Goal: Entertainment & Leisure: Consume media (video, audio)

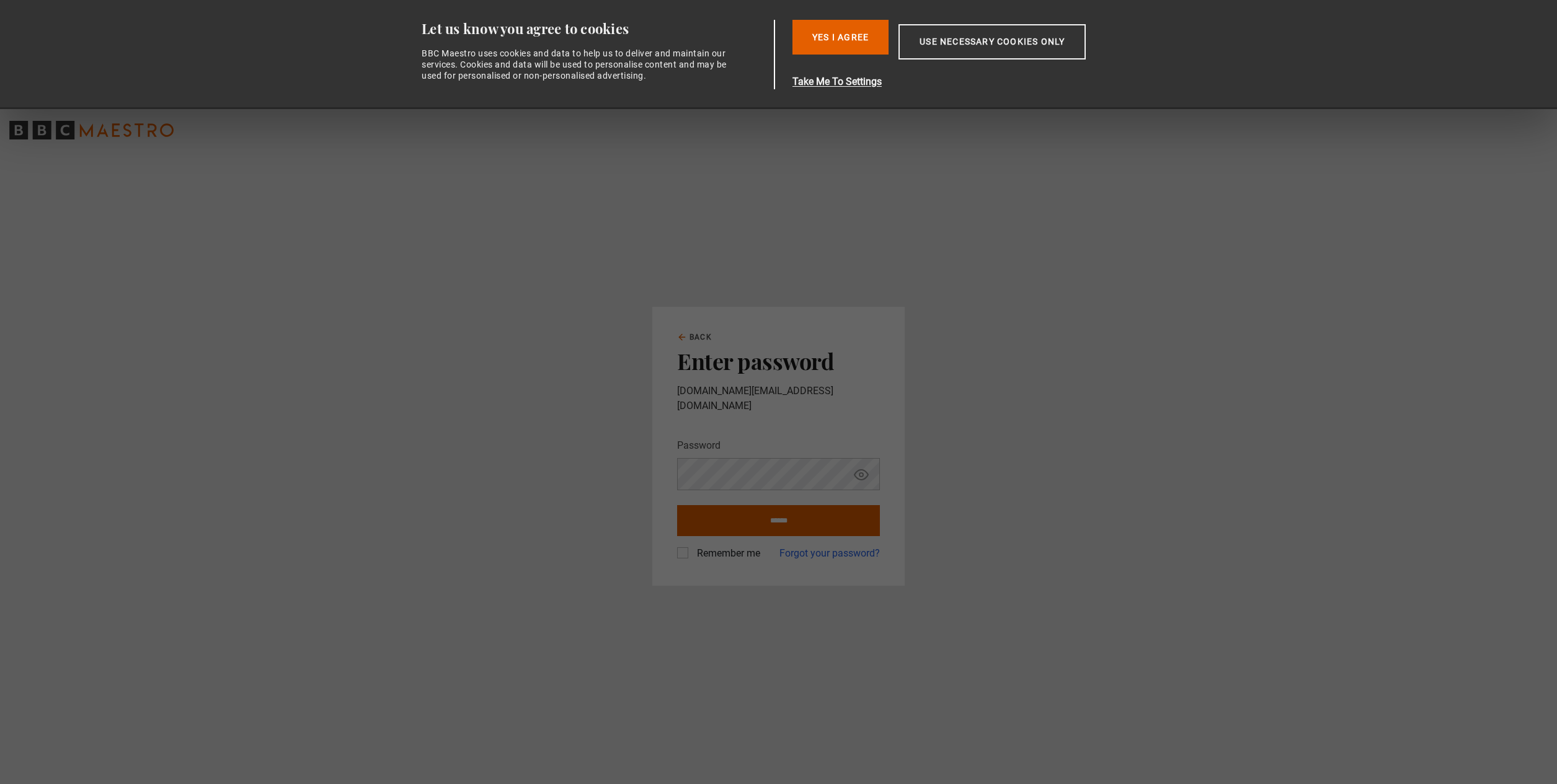
type input "**********"
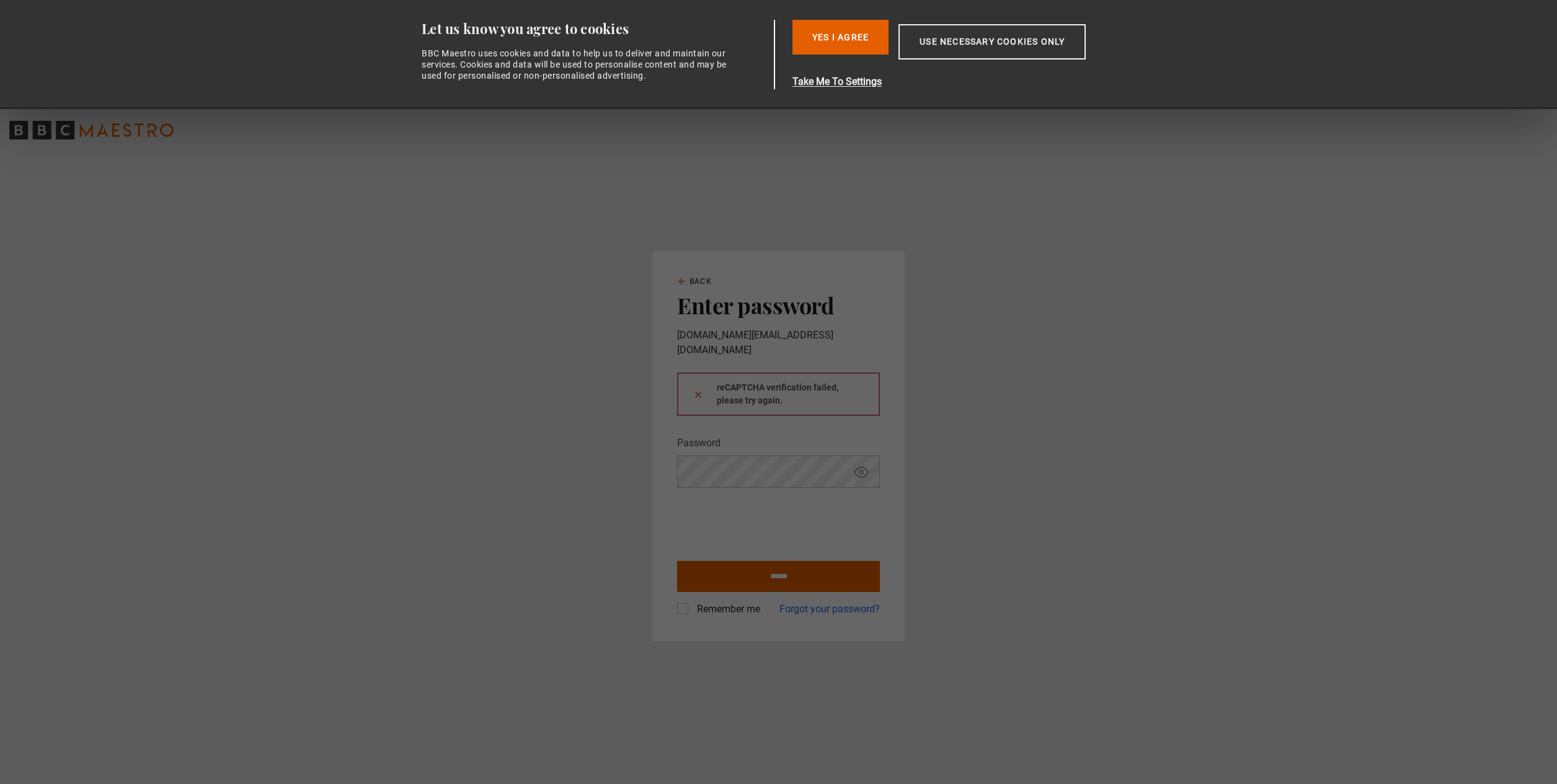
type input "**********"
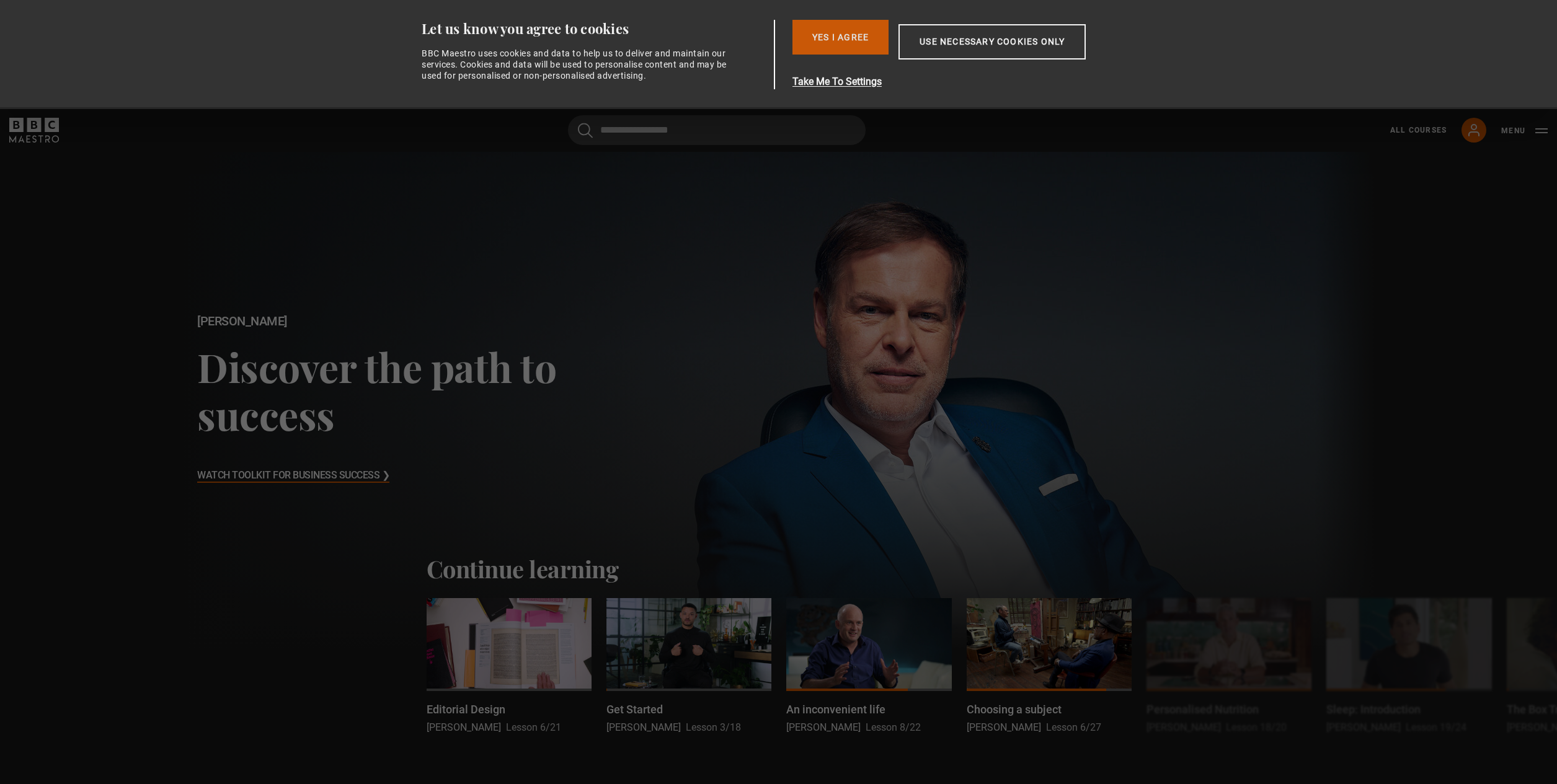
click at [808, 26] on button "Yes I Agree" at bounding box center [841, 37] width 96 height 35
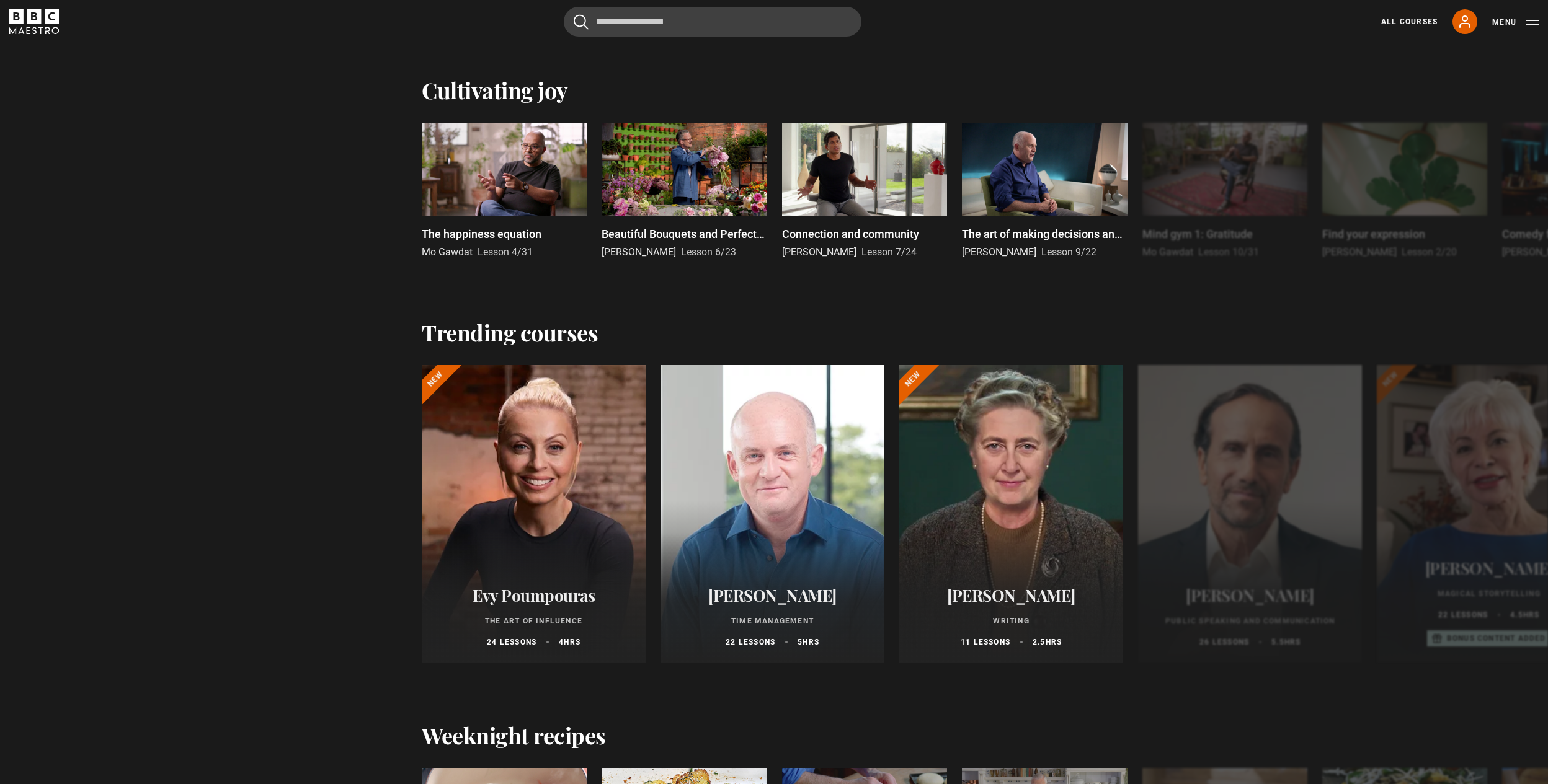
scroll to position [1107, 0]
click at [1498, 515] on button "Next" at bounding box center [1494, 516] width 31 height 31
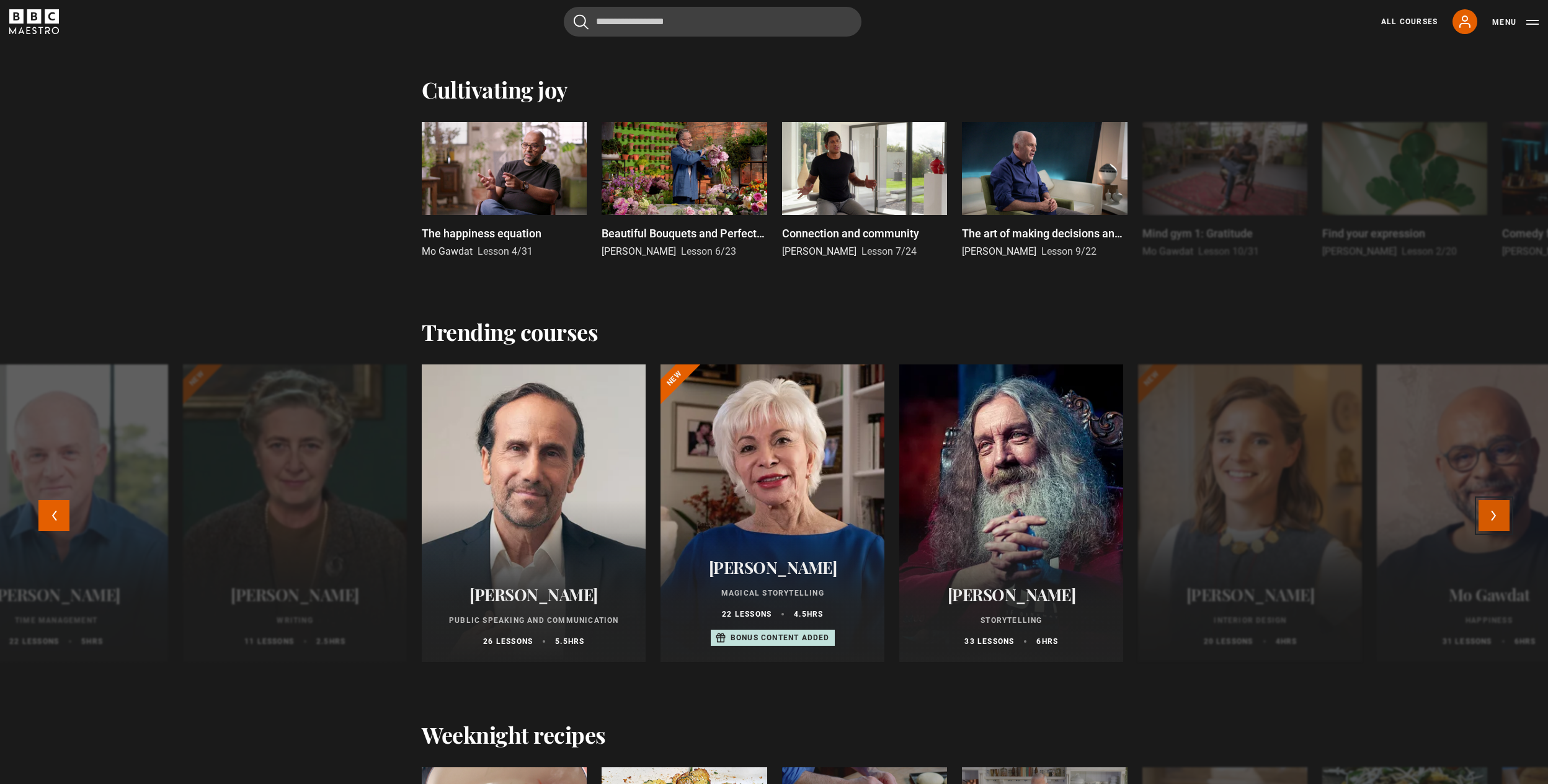
click at [1498, 515] on button "Next" at bounding box center [1494, 516] width 31 height 31
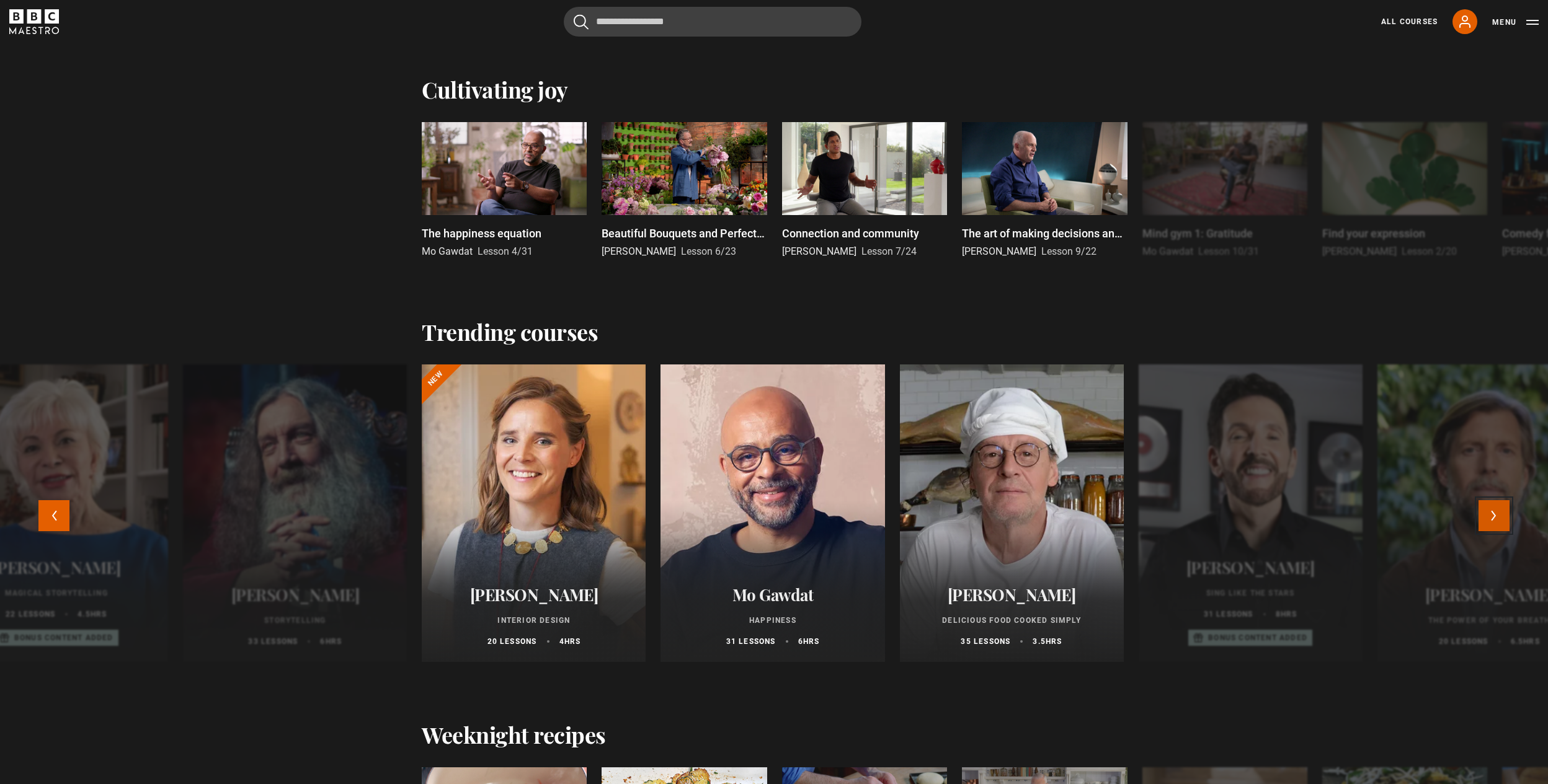
click at [1498, 515] on button "Next" at bounding box center [1494, 516] width 31 height 31
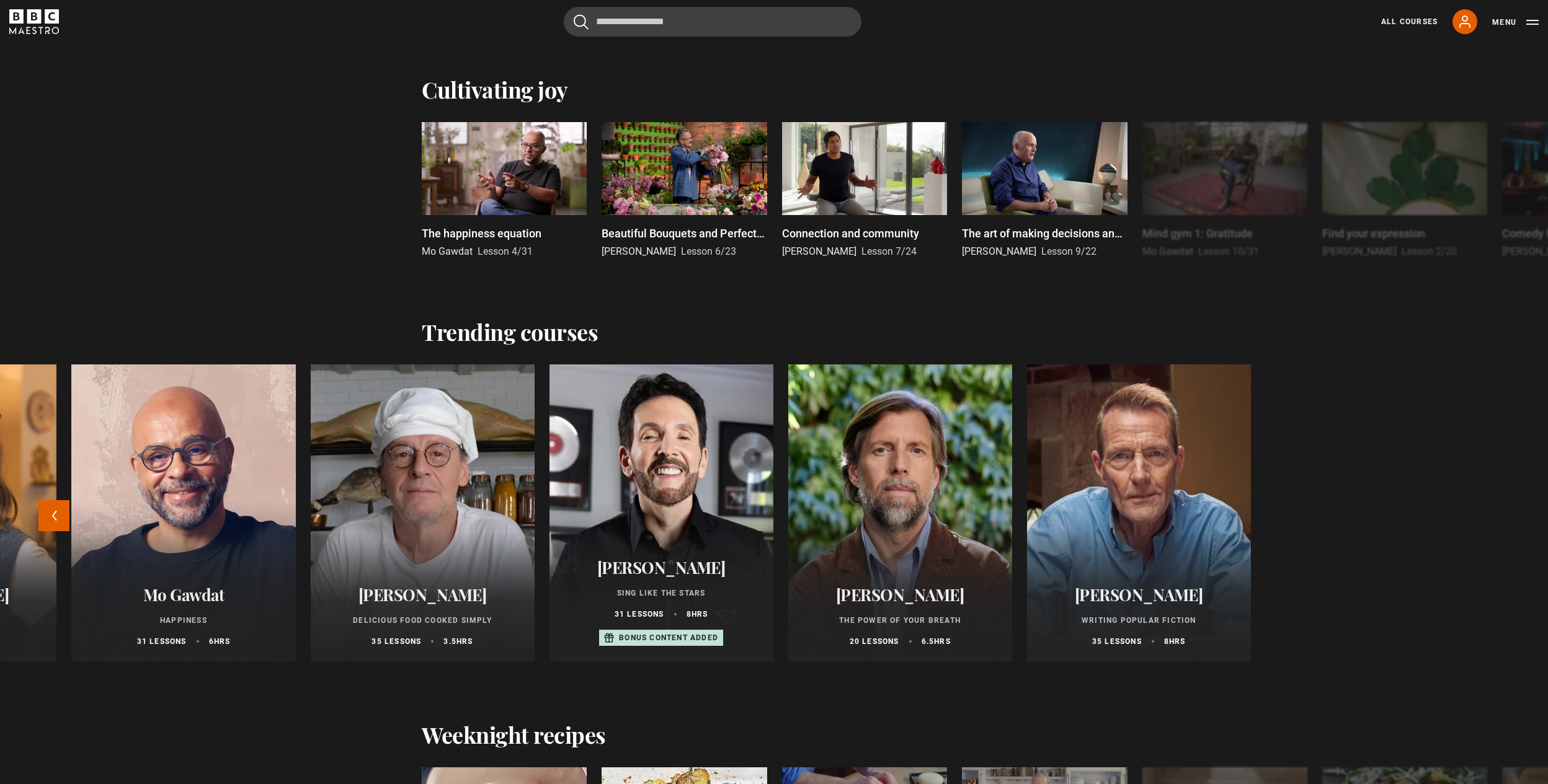
drag, startPoint x: 304, startPoint y: 522, endPoint x: 432, endPoint y: 534, distance: 128.6
click at [432, 534] on div at bounding box center [423, 513] width 224 height 298
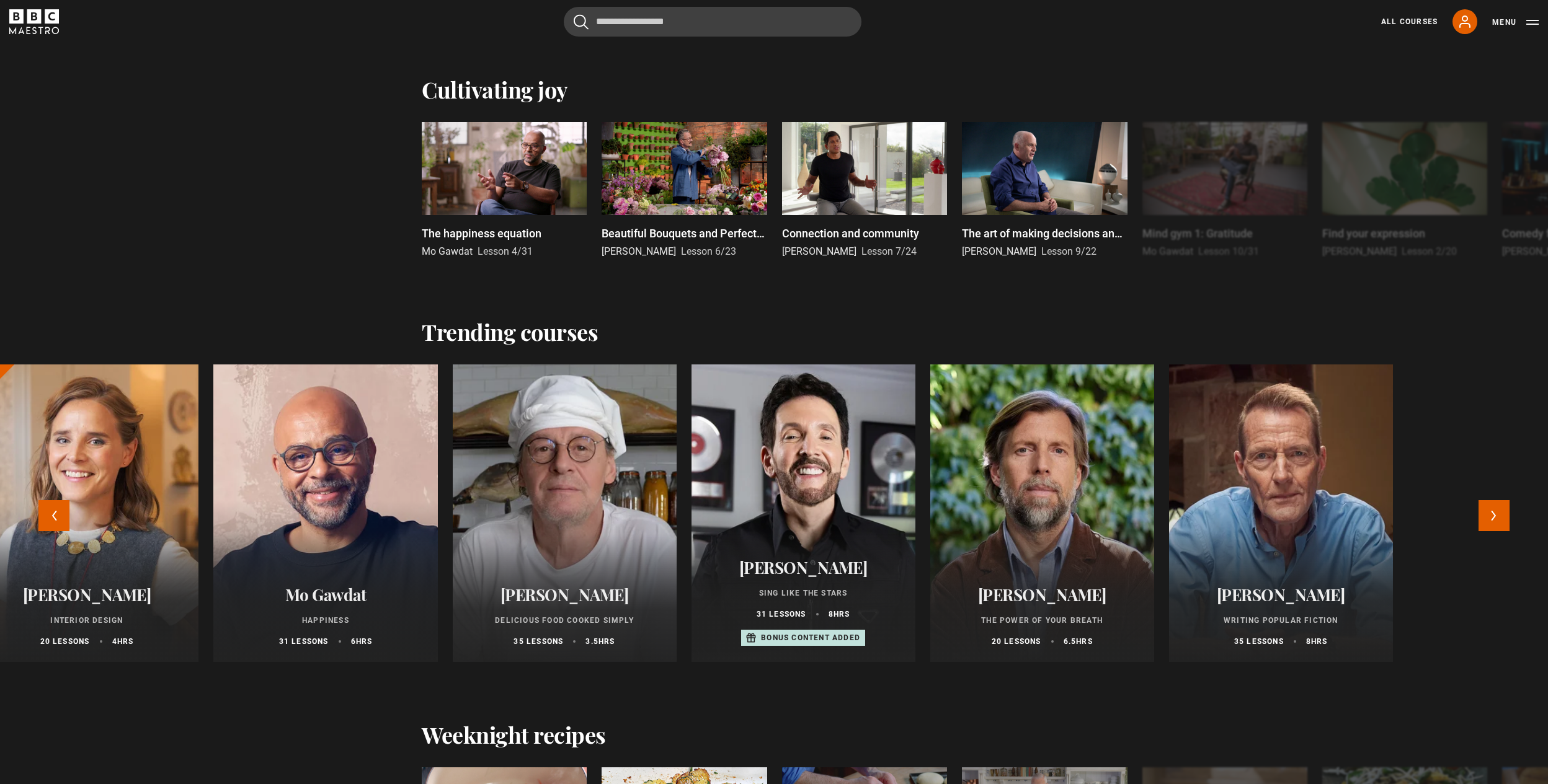
drag, startPoint x: 432, startPoint y: 534, endPoint x: 315, endPoint y: 539, distance: 117.1
click at [441, 540] on div at bounding box center [563, 513] width 246 height 327
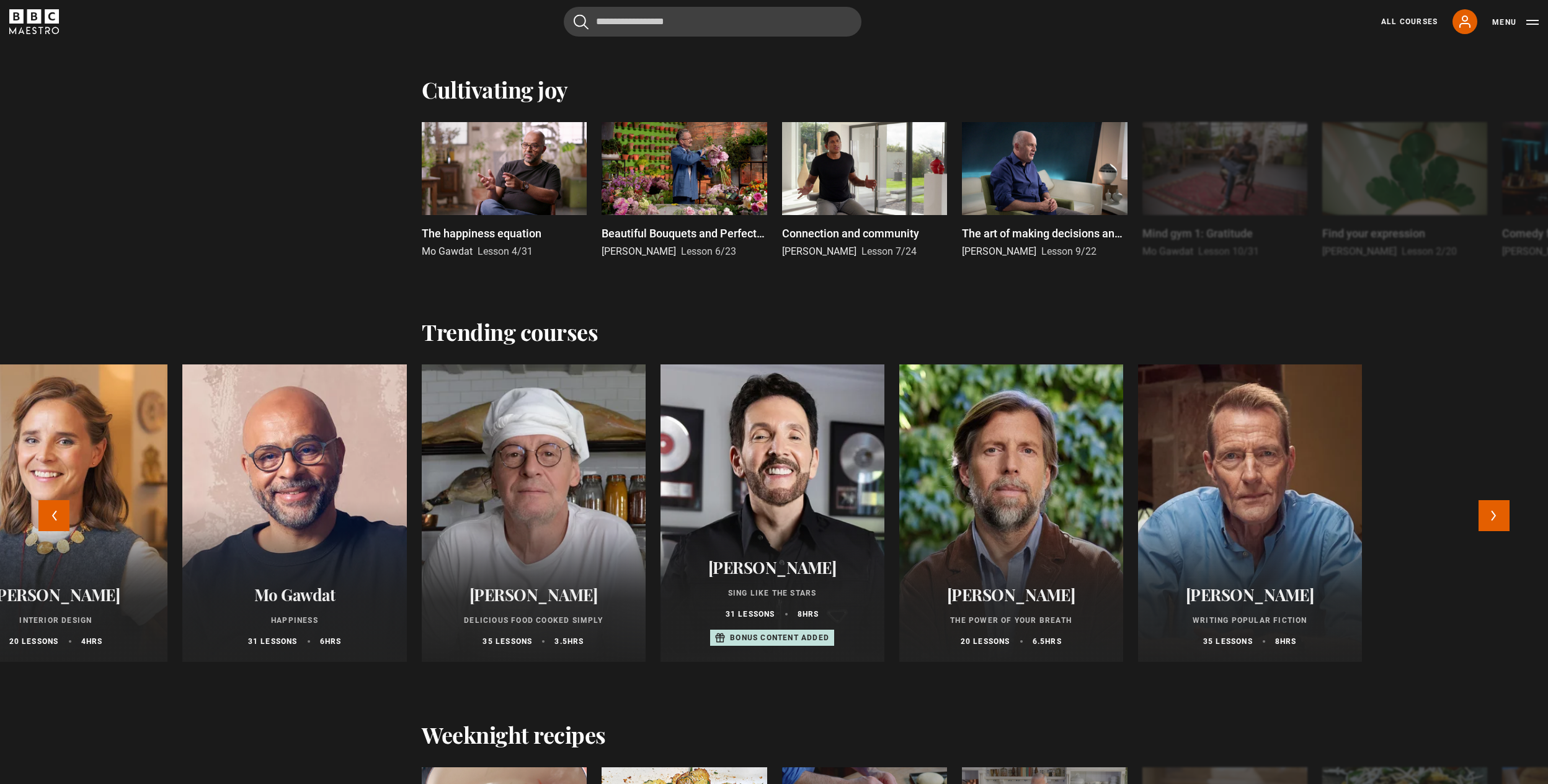
click at [1271, 479] on div at bounding box center [1250, 513] width 224 height 298
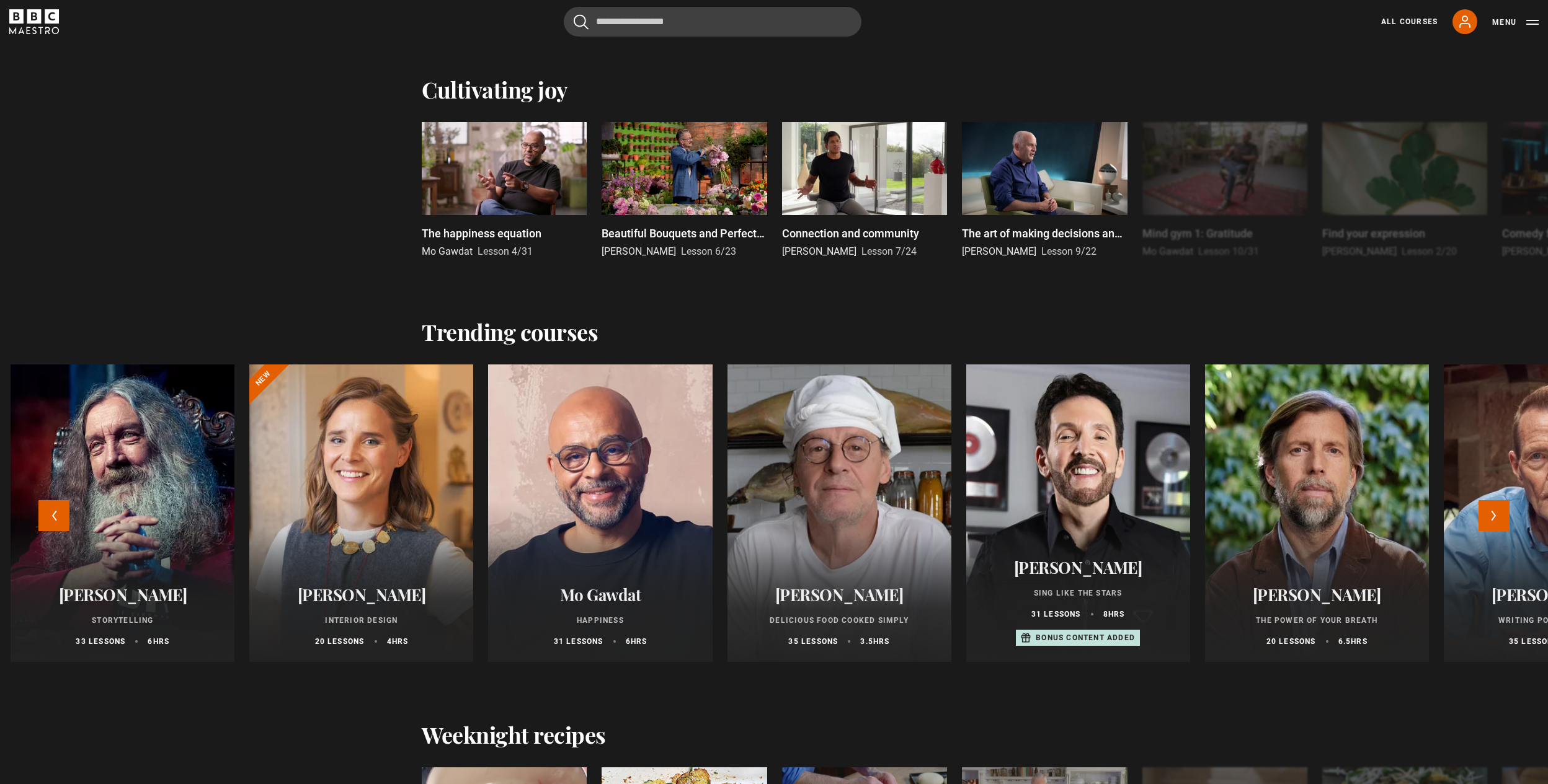
drag, startPoint x: 435, startPoint y: 469, endPoint x: 1438, endPoint y: 480, distance: 1003.1
click at [962, 479] on div at bounding box center [839, 513] width 246 height 327
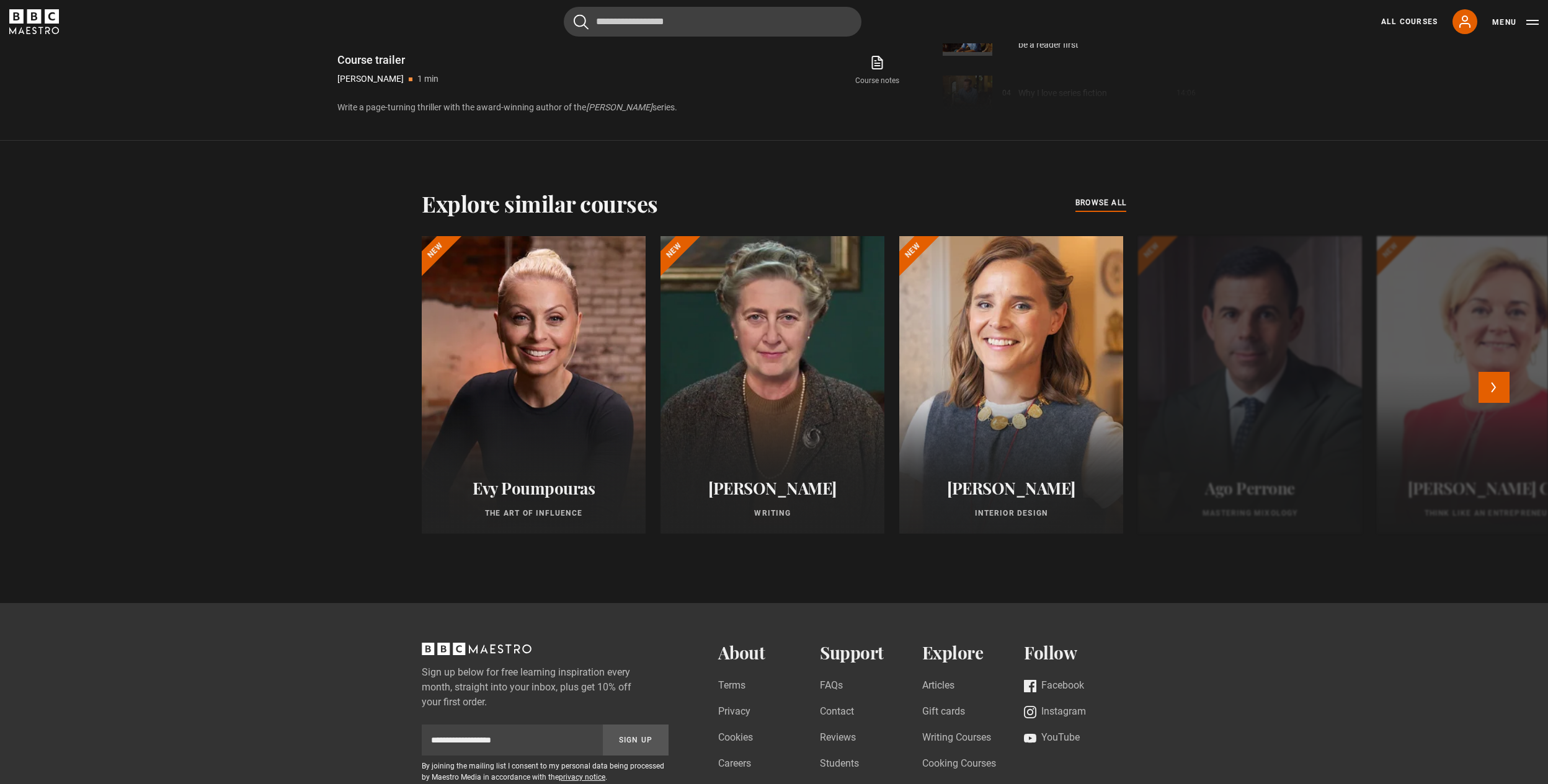
scroll to position [1128, 0]
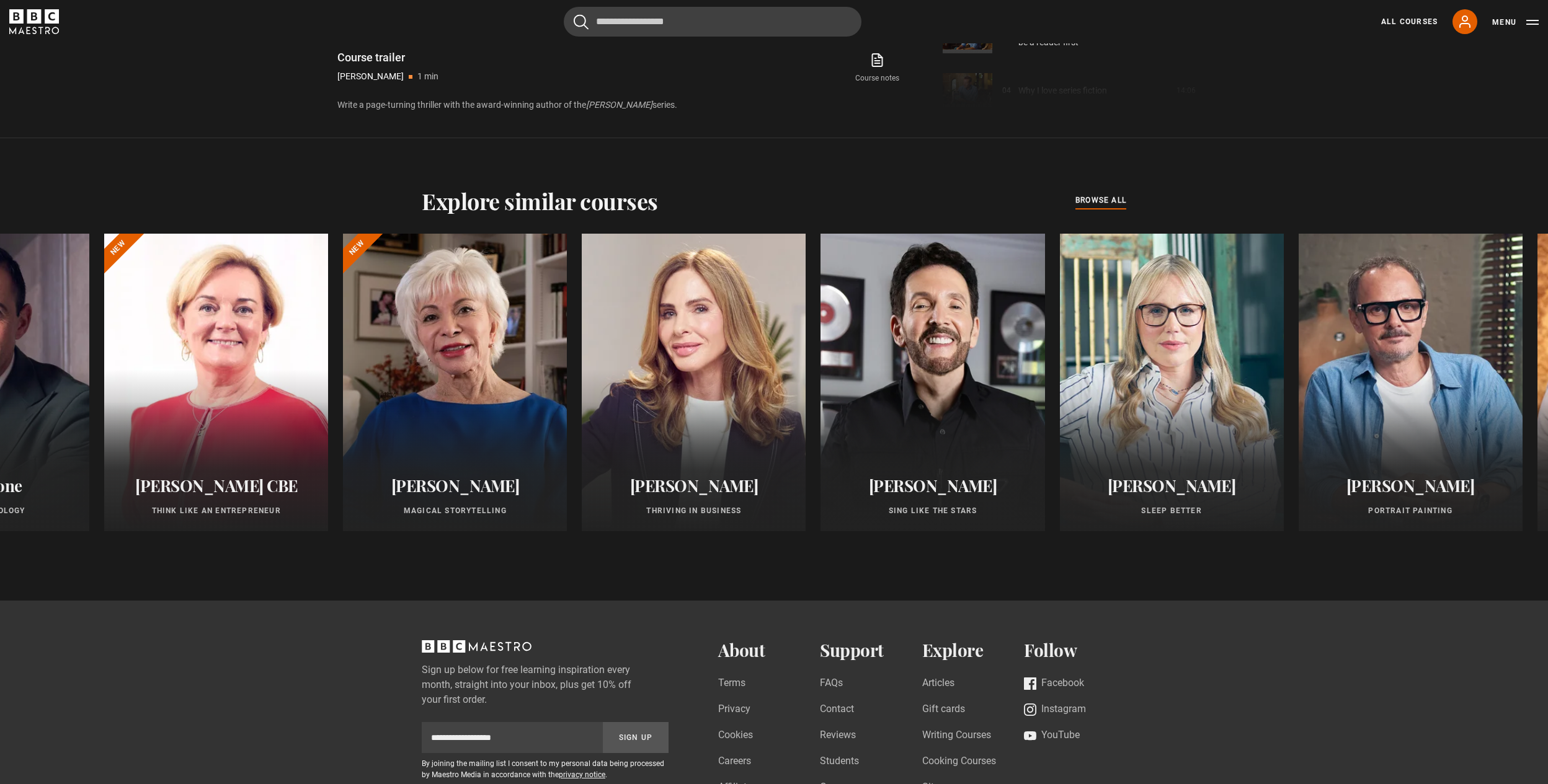
drag, startPoint x: 1250, startPoint y: 396, endPoint x: -23, endPoint y: 407, distance: 1273.0
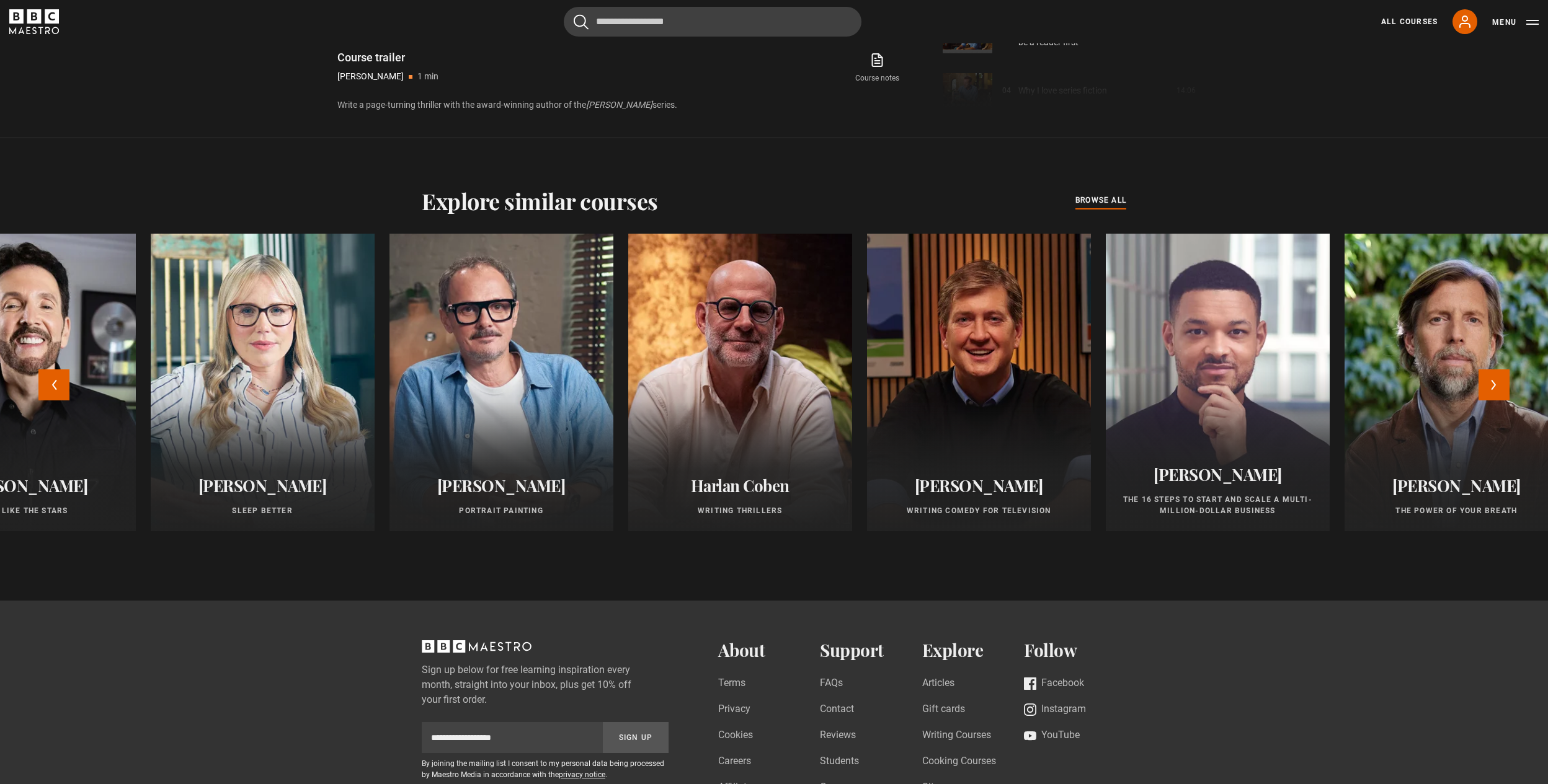
drag, startPoint x: 1291, startPoint y: 384, endPoint x: 311, endPoint y: 393, distance: 980.0
click at [314, 393] on div at bounding box center [262, 382] width 224 height 298
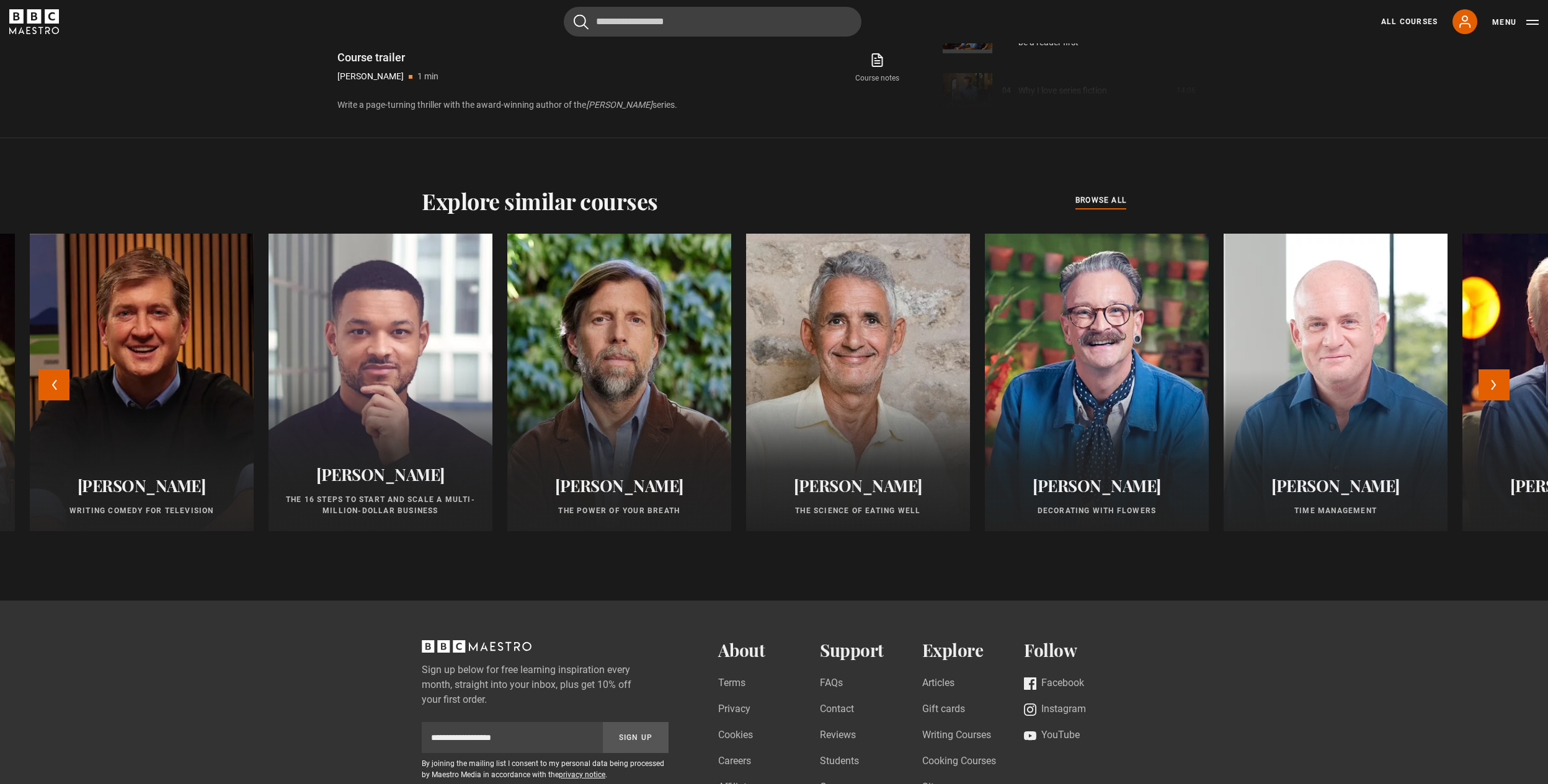
drag, startPoint x: 1039, startPoint y: 403, endPoint x: 209, endPoint y: 407, distance: 830.0
click at [209, 407] on div at bounding box center [141, 382] width 246 height 327
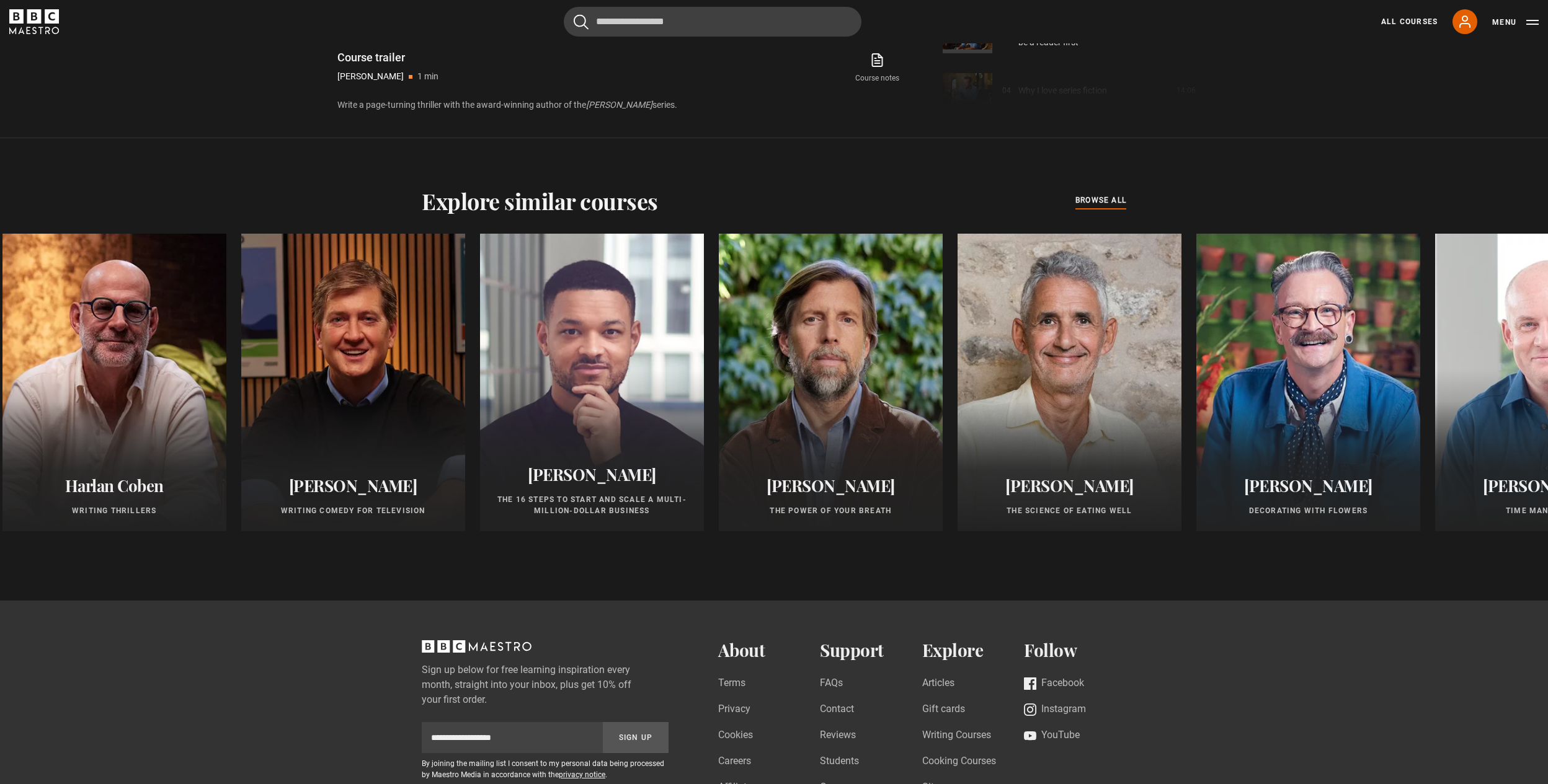
drag, startPoint x: 1290, startPoint y: 408, endPoint x: 1587, endPoint y: 395, distance: 297.3
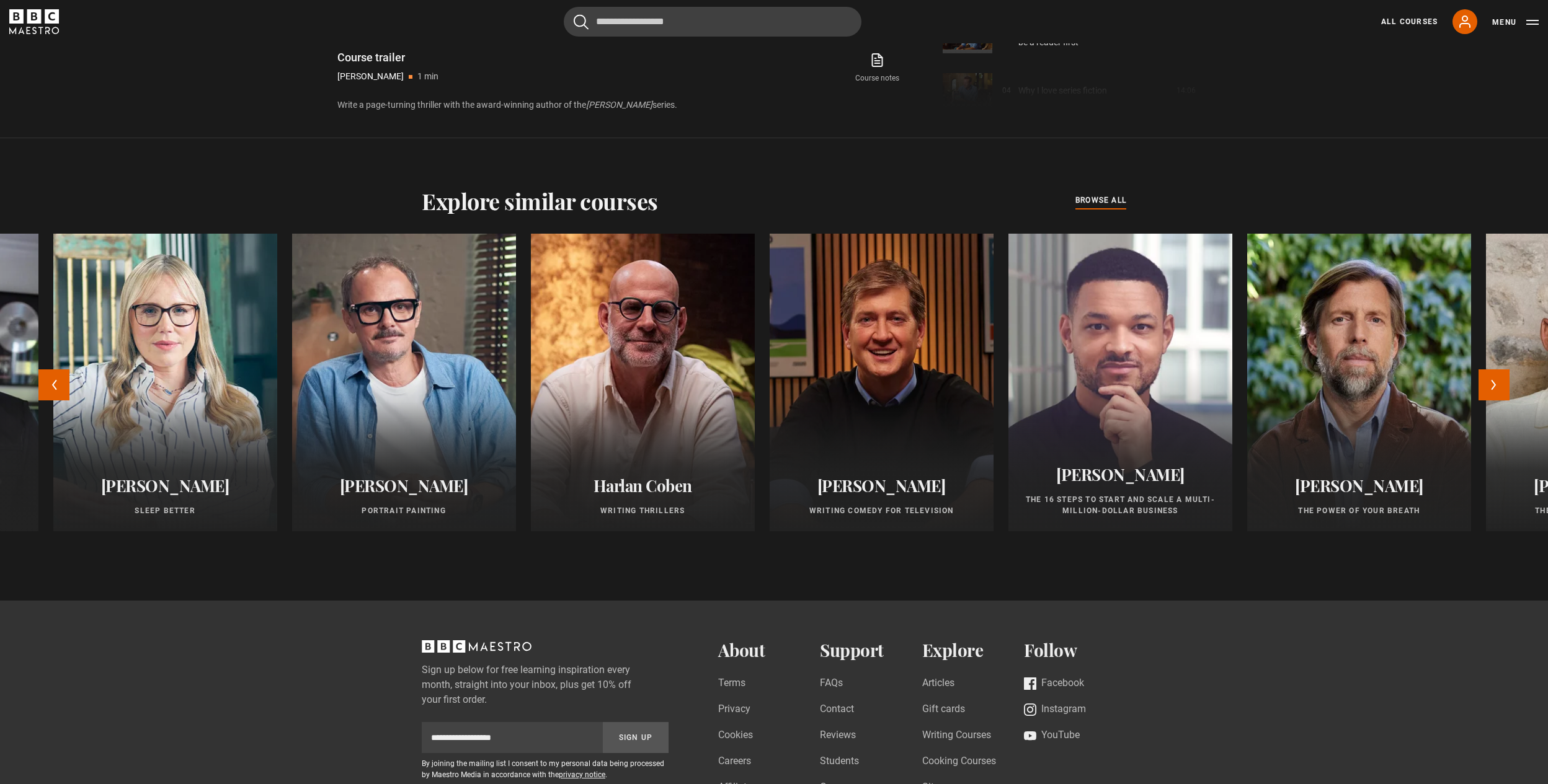
drag, startPoint x: 507, startPoint y: 401, endPoint x: 1012, endPoint y: 400, distance: 505.0
click at [1012, 400] on div at bounding box center [1120, 382] width 246 height 327
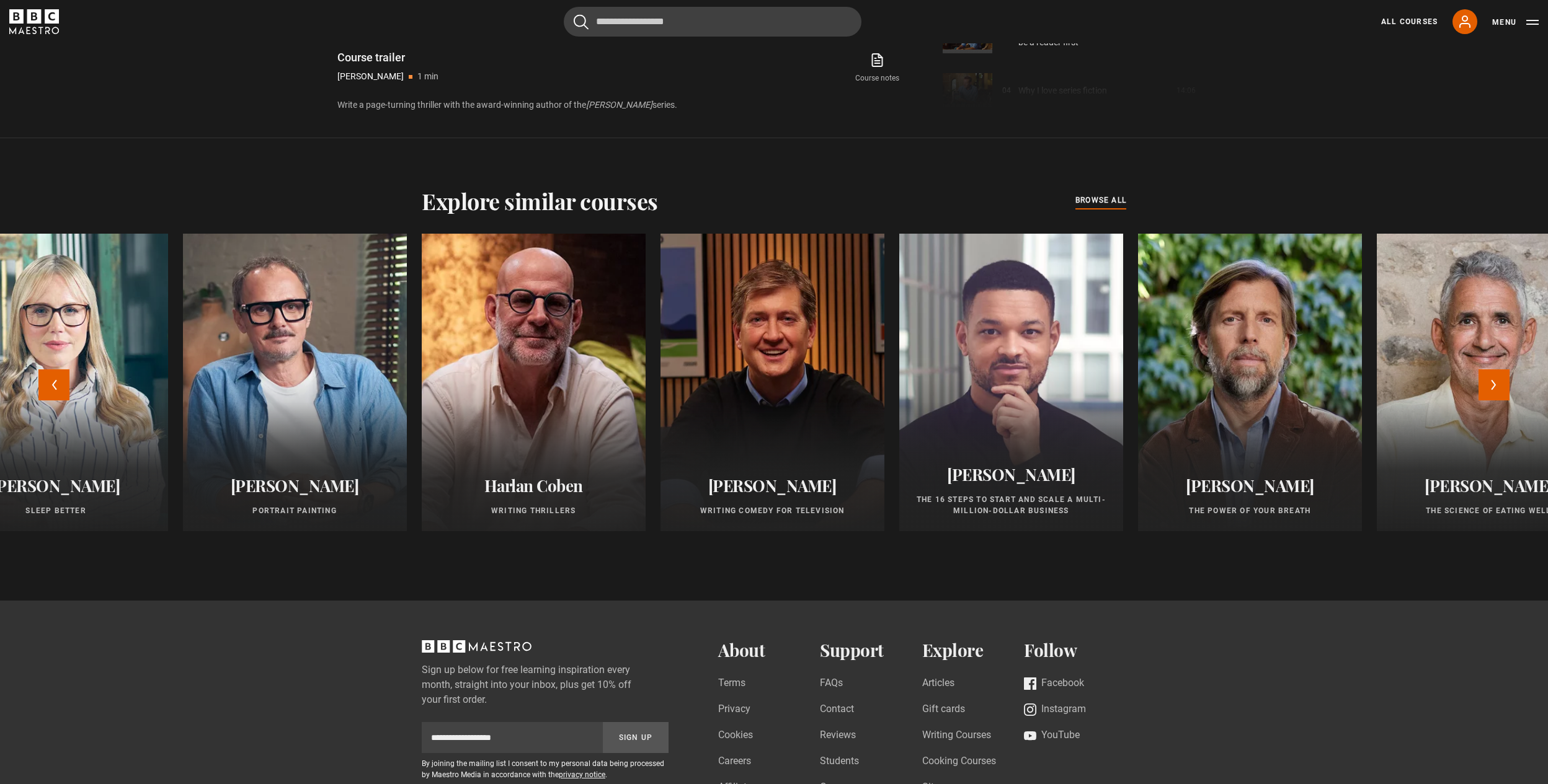
click at [511, 357] on div at bounding box center [533, 382] width 246 height 327
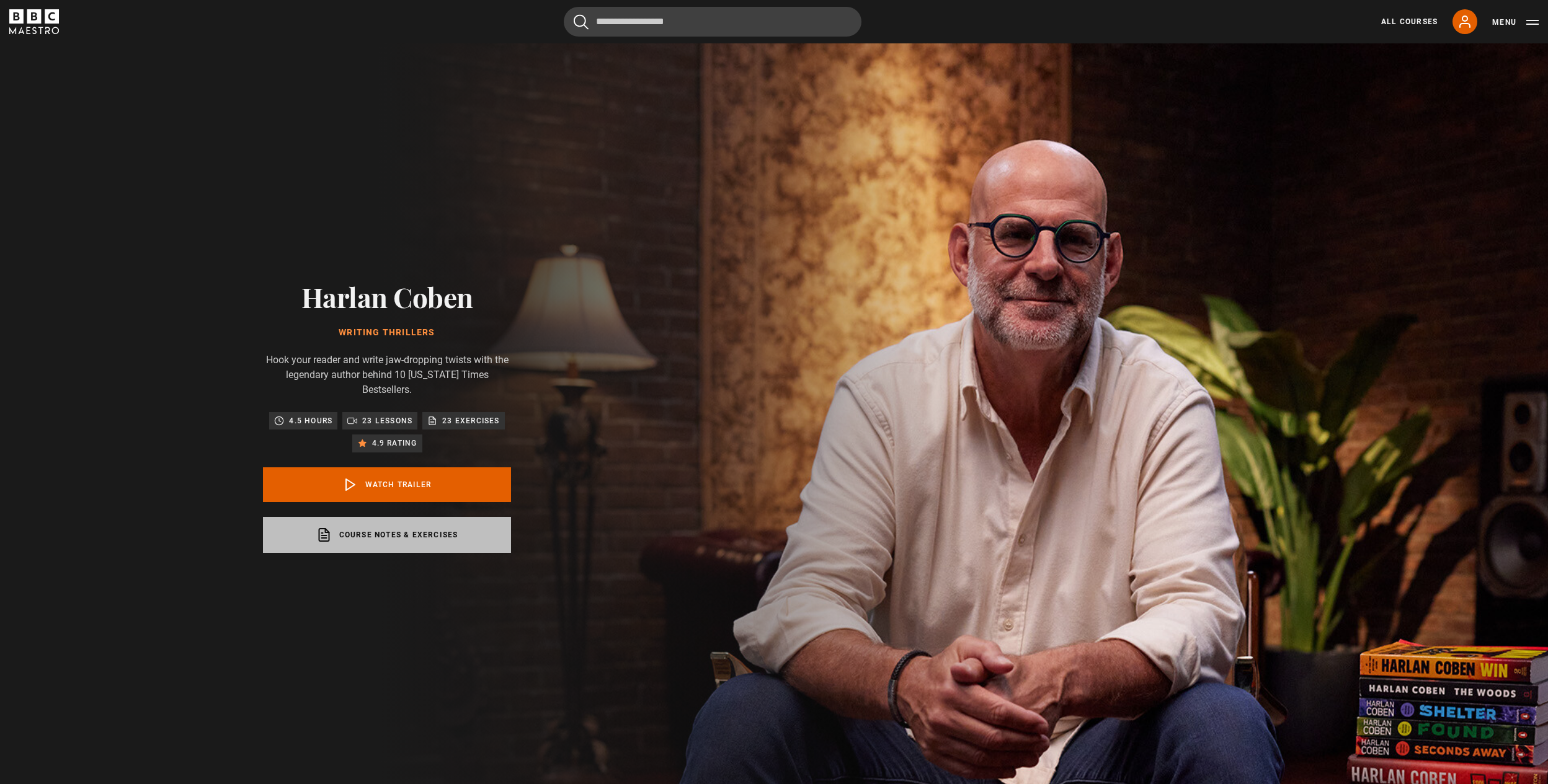
click at [320, 528] on icon at bounding box center [324, 535] width 16 height 15
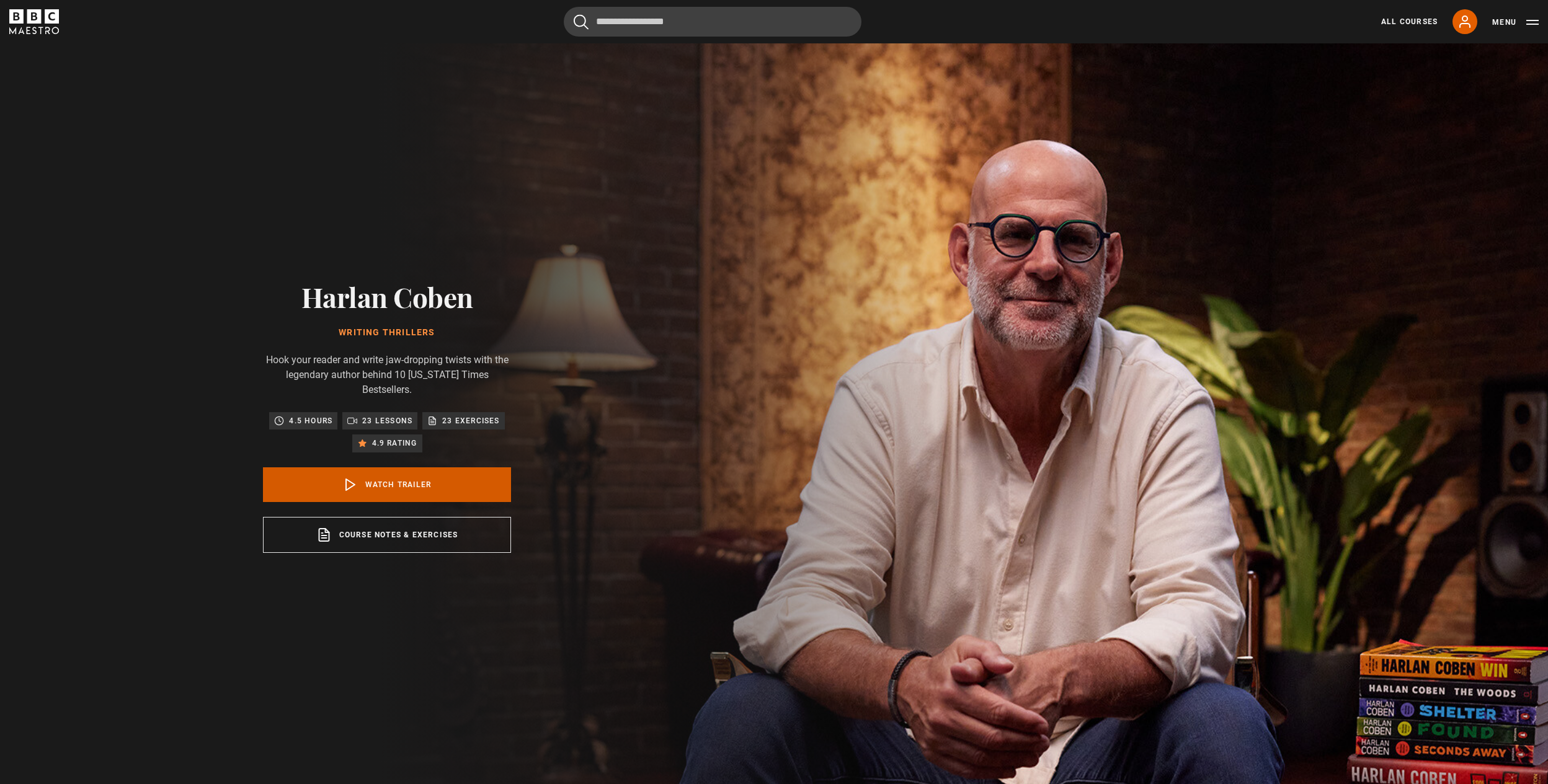
click at [394, 473] on link "Watch Trailer" at bounding box center [387, 485] width 248 height 35
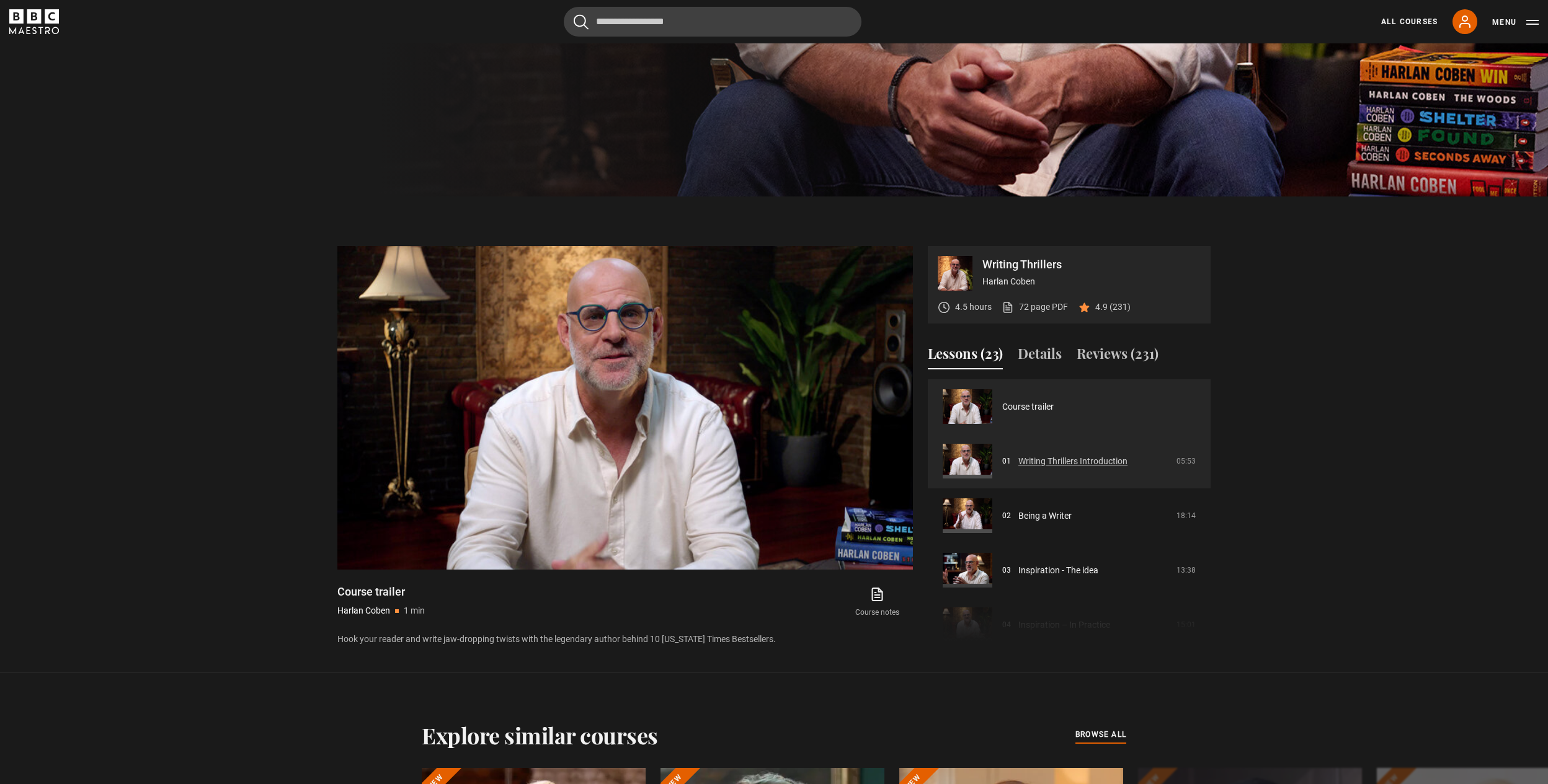
scroll to position [592, 0]
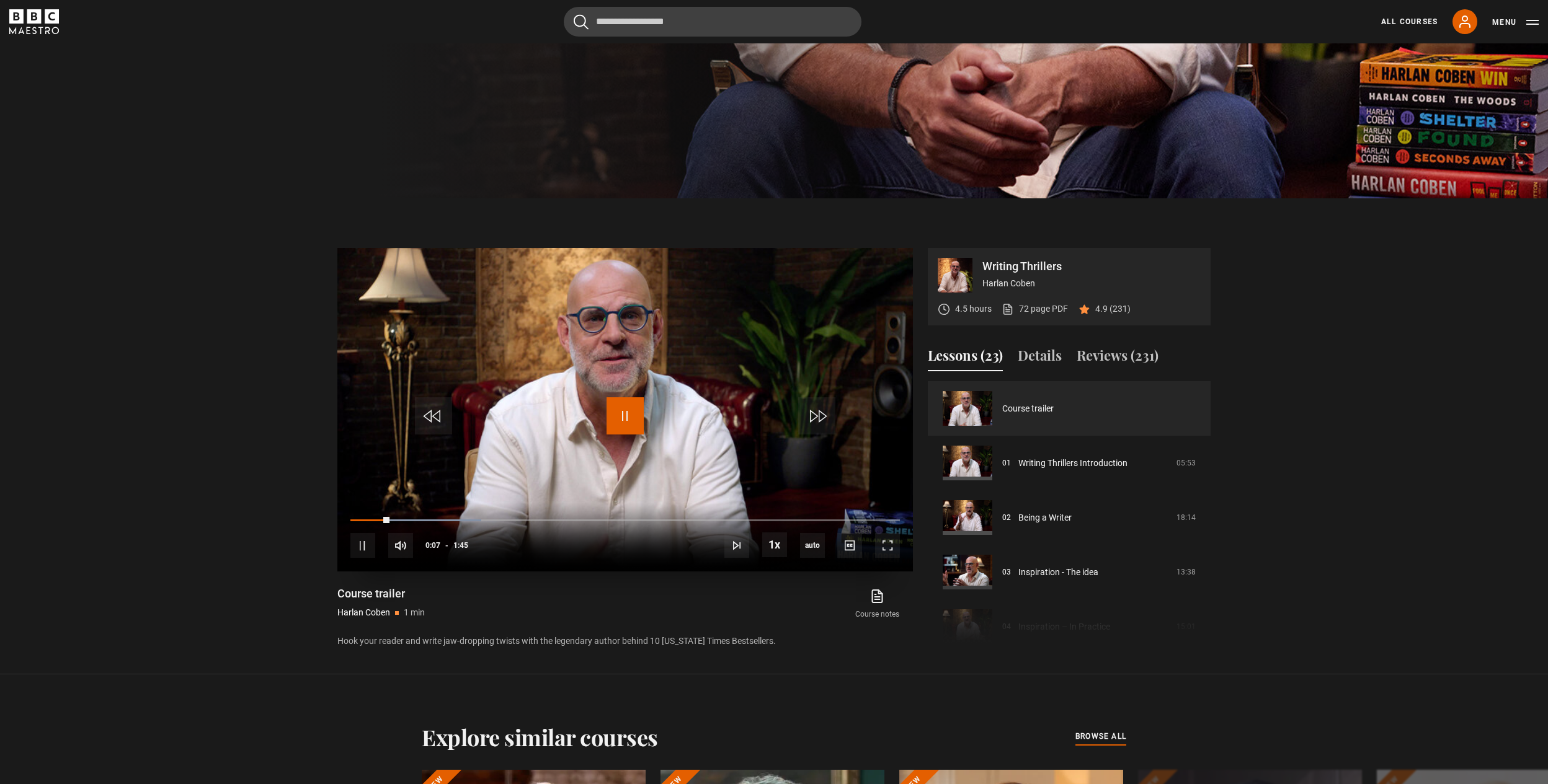
click at [625, 424] on span "Video Player" at bounding box center [625, 416] width 37 height 37
